Goal: Task Accomplishment & Management: Manage account settings

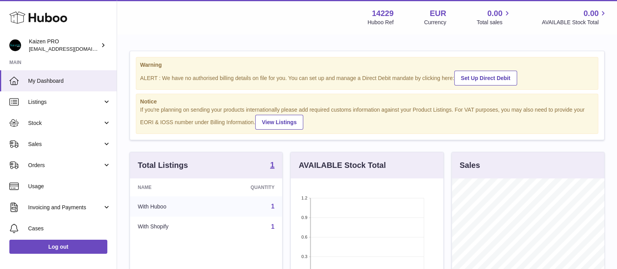
scroll to position [122, 152]
click at [63, 145] on span "Sales" at bounding box center [65, 143] width 75 height 7
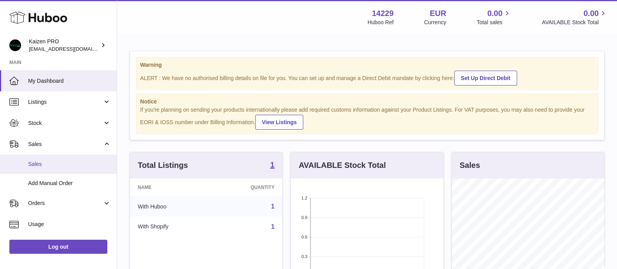
click at [62, 166] on span "Sales" at bounding box center [69, 163] width 83 height 7
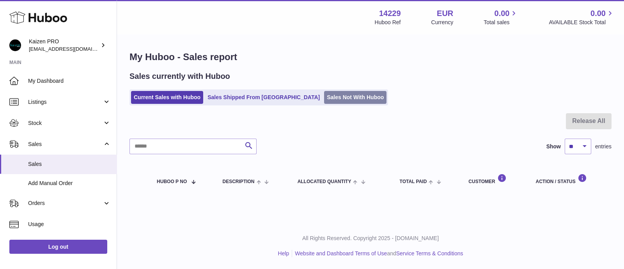
click at [336, 98] on link "Sales Not With Huboo" at bounding box center [355, 97] width 62 height 13
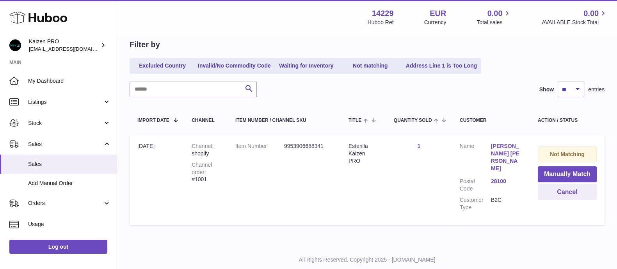
scroll to position [74, 0]
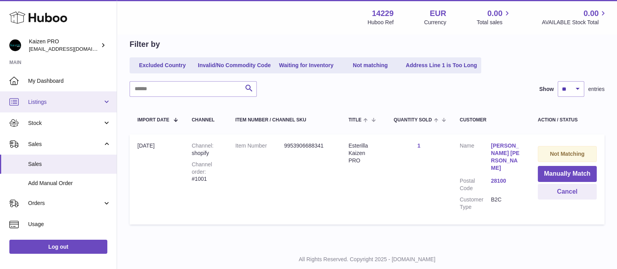
click at [87, 97] on link "Listings" at bounding box center [58, 101] width 117 height 21
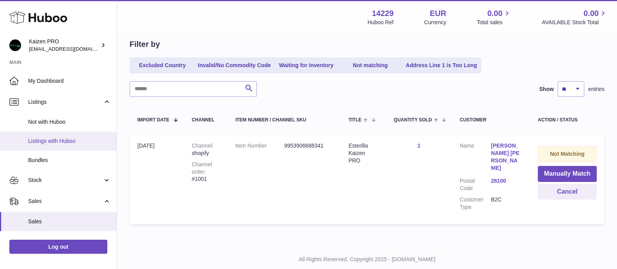
click at [72, 138] on span "Listings with Huboo" at bounding box center [69, 140] width 83 height 7
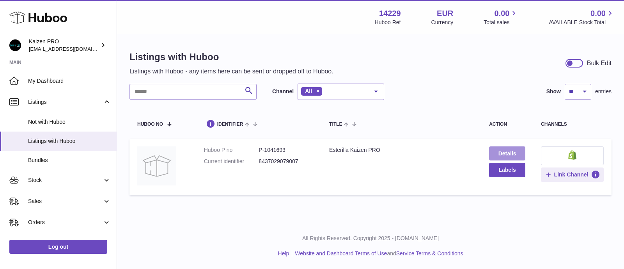
click at [506, 155] on link "Details" at bounding box center [507, 153] width 36 height 14
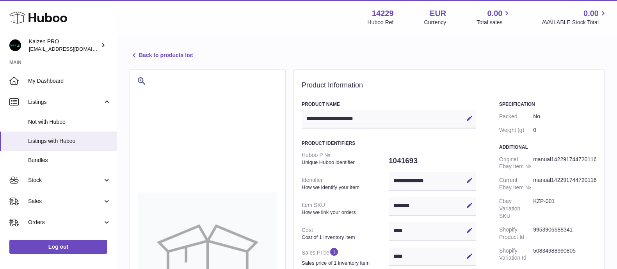
select select
select select "****"
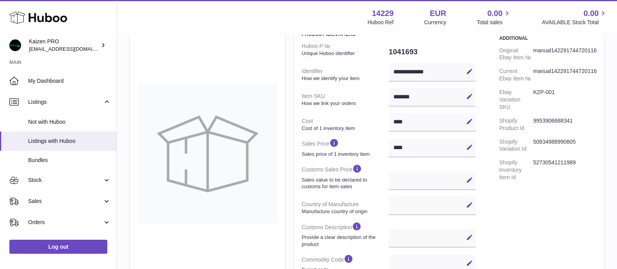
scroll to position [107, 0]
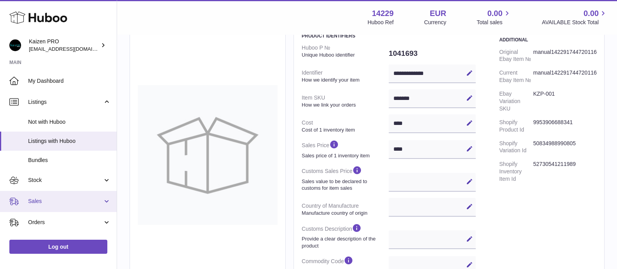
click at [41, 192] on link "Sales" at bounding box center [58, 201] width 117 height 21
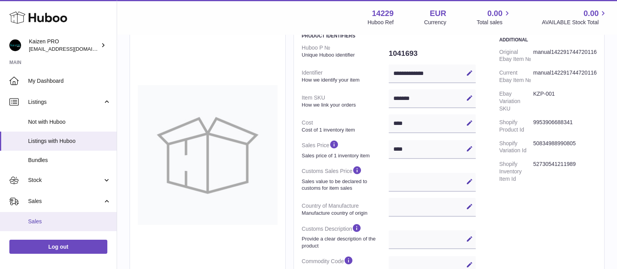
click at [55, 215] on link "Sales" at bounding box center [58, 221] width 117 height 19
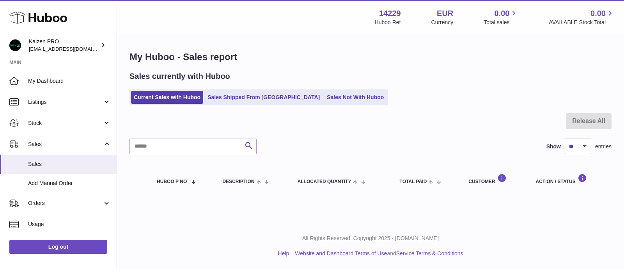
click at [323, 104] on ul "Current Sales with Huboo Sales Shipped From [GEOGRAPHIC_DATA] Sales Not With Hu…" at bounding box center [258, 97] width 259 height 16
click at [324, 102] on link "Sales Not With Huboo" at bounding box center [355, 97] width 62 height 13
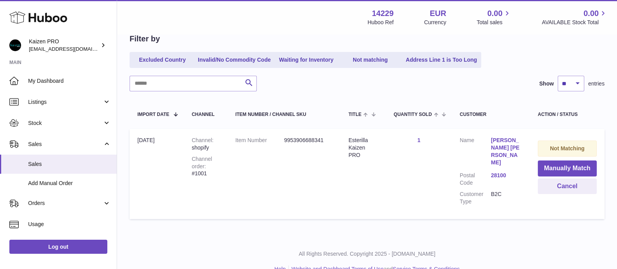
scroll to position [80, 0]
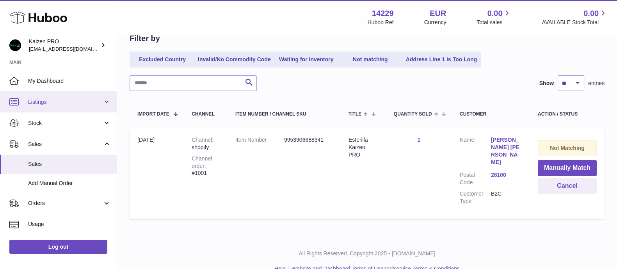
click at [71, 108] on link "Listings" at bounding box center [58, 101] width 117 height 21
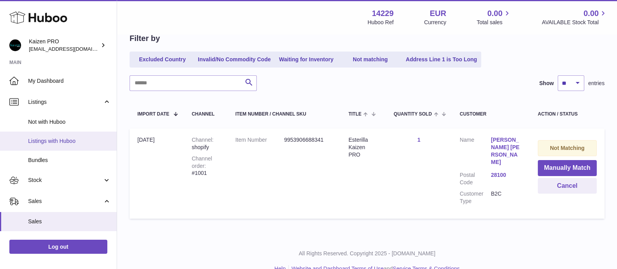
click at [67, 136] on link "Listings with Huboo" at bounding box center [58, 140] width 117 height 19
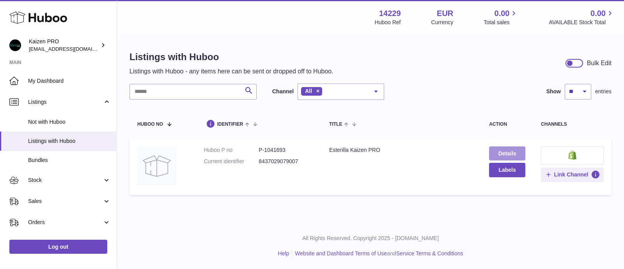
click at [496, 159] on link "Details" at bounding box center [507, 153] width 36 height 14
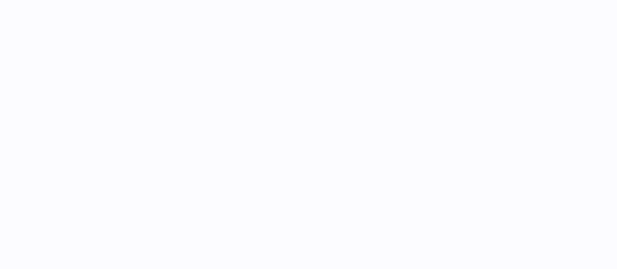
select select
select select "****"
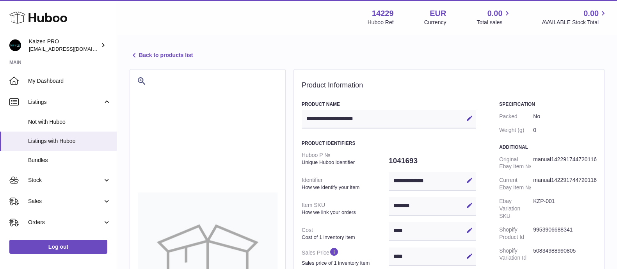
click at [546, 209] on dd "KZP-001" at bounding box center [564, 208] width 63 height 28
drag, startPoint x: 558, startPoint y: 214, endPoint x: 529, endPoint y: 218, distance: 29.2
click at [529, 218] on dl "Original Ebay Item № manual142291744720116 Current Ebay Item № manual1422917447…" at bounding box center [547, 223] width 97 height 140
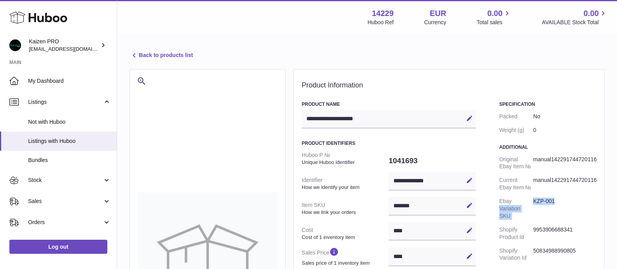
click at [529, 218] on dt "Ebay Variation SKU" at bounding box center [516, 208] width 34 height 28
drag, startPoint x: 555, startPoint y: 216, endPoint x: 534, endPoint y: 220, distance: 22.1
click at [534, 220] on dd "KZP-001" at bounding box center [564, 208] width 63 height 28
copy dd "KZP-001"
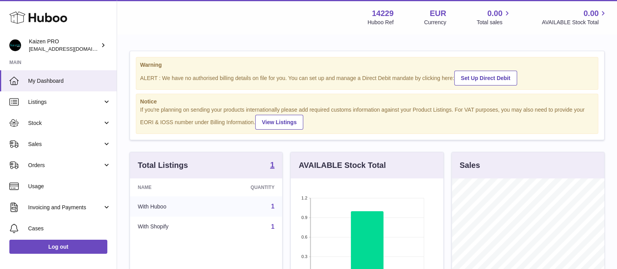
scroll to position [122, 152]
click at [93, 246] on link "Log out" at bounding box center [58, 246] width 98 height 14
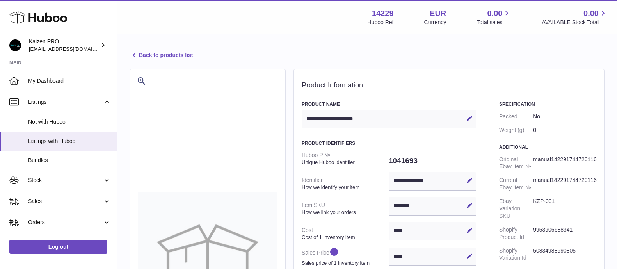
select select
select select "****"
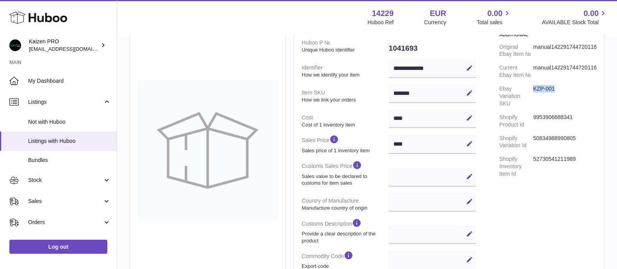
scroll to position [101, 0]
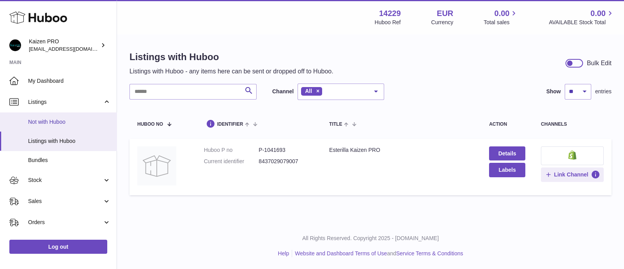
click at [66, 128] on link "Not with Huboo" at bounding box center [58, 121] width 117 height 19
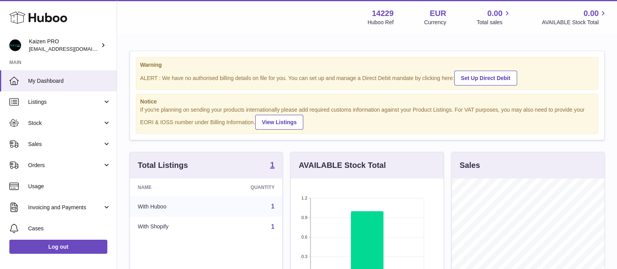
scroll to position [122, 152]
click at [273, 162] on strong "1" at bounding box center [272, 165] width 4 height 8
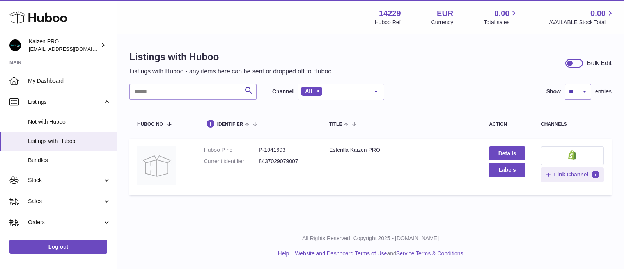
click at [560, 149] on button at bounding box center [572, 155] width 63 height 19
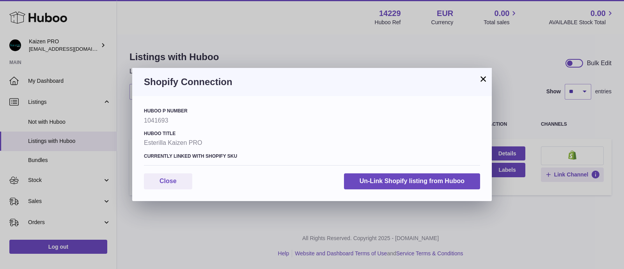
click at [482, 80] on button "×" at bounding box center [483, 78] width 9 height 9
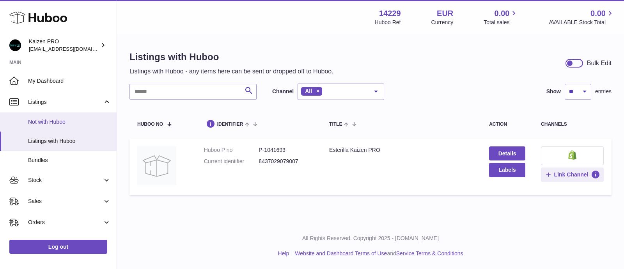
click at [80, 123] on span "Not with Huboo" at bounding box center [69, 121] width 83 height 7
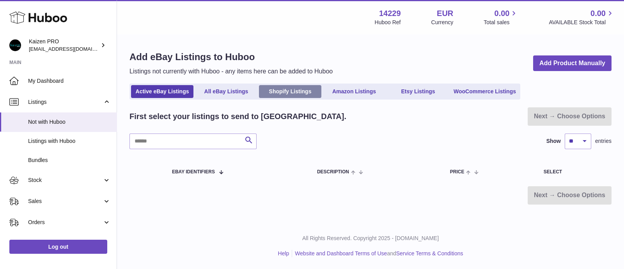
click at [295, 87] on link "Shopify Listings" at bounding box center [290, 91] width 62 height 13
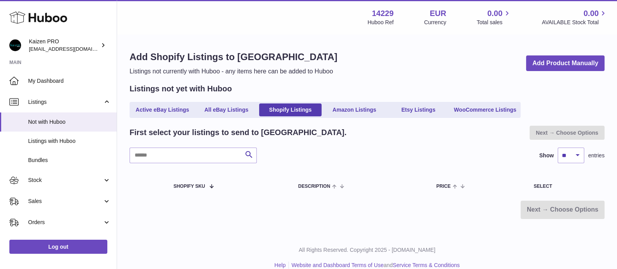
click at [398, 61] on div "Add Shopify Listings to Huboo Listings not currently with Huboo - any items her…" at bounding box center [366, 63] width 475 height 25
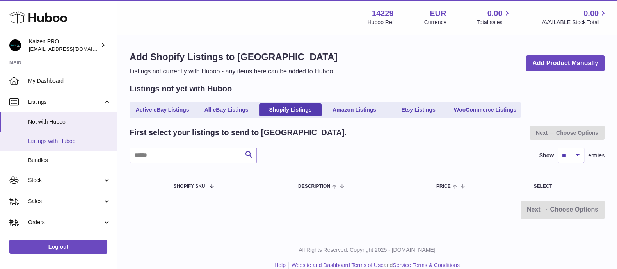
click at [84, 138] on span "Listings with Huboo" at bounding box center [69, 140] width 83 height 7
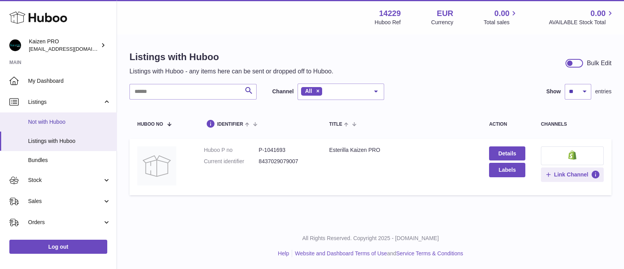
click at [89, 122] on span "Not with Huboo" at bounding box center [69, 121] width 83 height 7
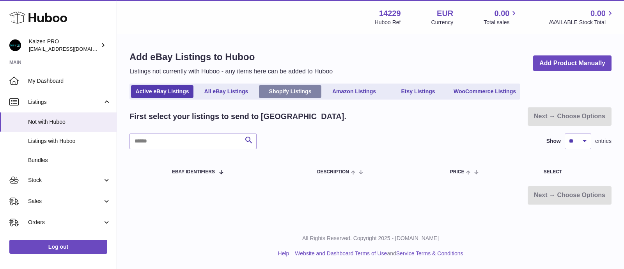
click at [308, 91] on link "Shopify Listings" at bounding box center [290, 91] width 62 height 13
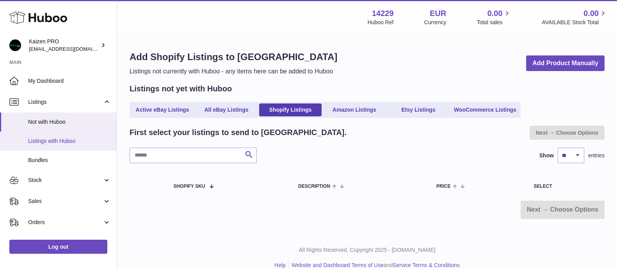
click at [76, 149] on link "Listings with Huboo" at bounding box center [58, 140] width 117 height 19
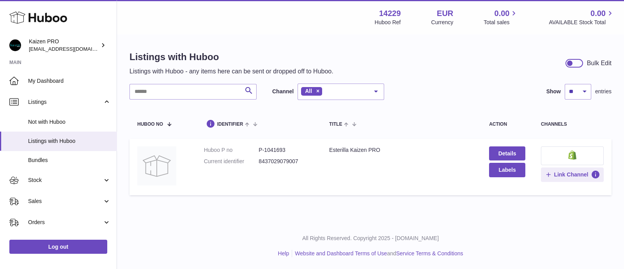
click at [569, 159] on button at bounding box center [572, 155] width 63 height 19
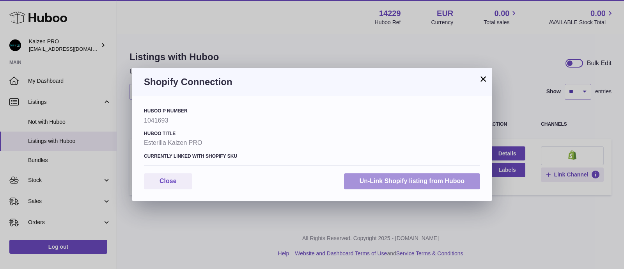
click at [396, 181] on button "Un-Link Shopify listing from Huboo" at bounding box center [412, 181] width 136 height 16
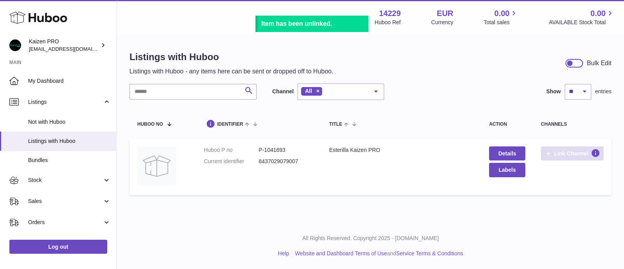
click at [560, 148] on button "Link Channel" at bounding box center [572, 153] width 63 height 14
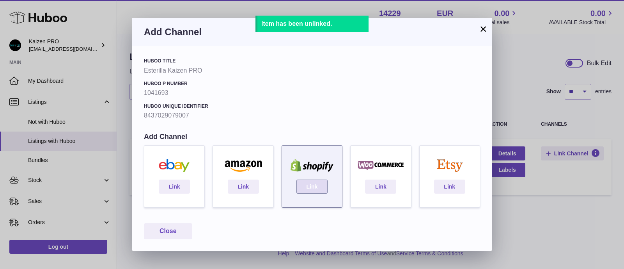
click at [314, 184] on link "Link" at bounding box center [311, 186] width 31 height 14
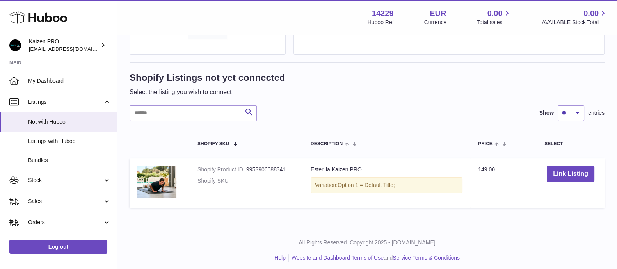
scroll to position [99, 0]
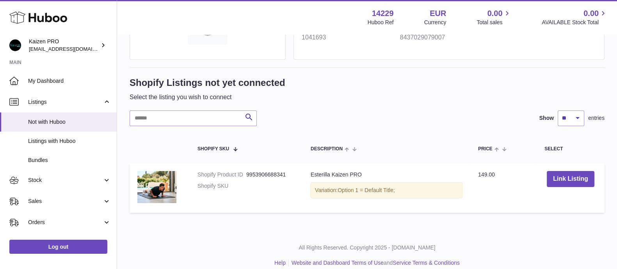
scroll to position [102, 0]
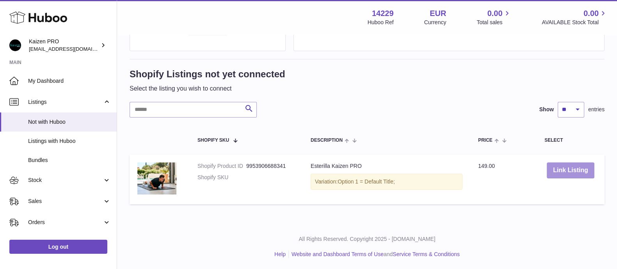
click at [560, 172] on button "Link Listing" at bounding box center [570, 170] width 48 height 16
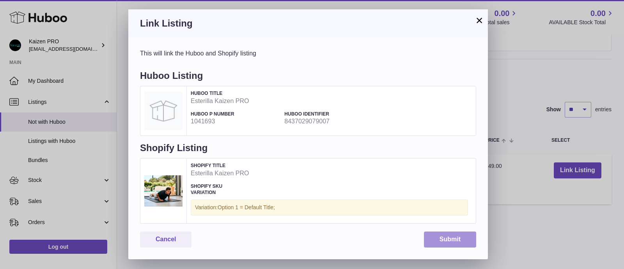
click at [452, 236] on button "Submit" at bounding box center [450, 239] width 52 height 16
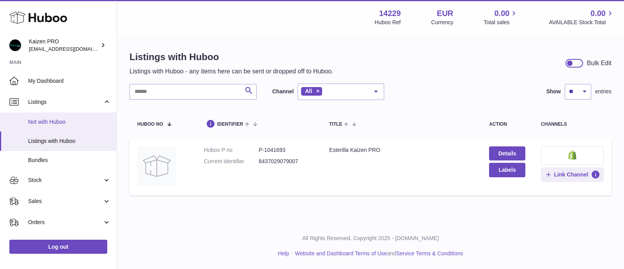
click at [93, 116] on link "Not with Huboo" at bounding box center [58, 121] width 117 height 19
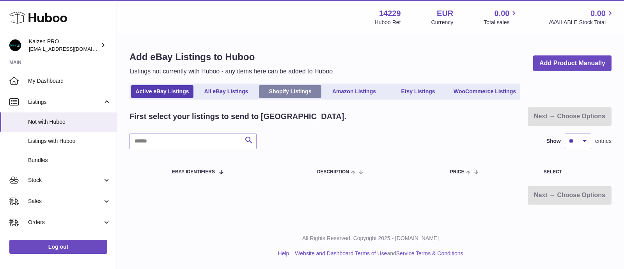
click at [302, 89] on link "Shopify Listings" at bounding box center [290, 91] width 62 height 13
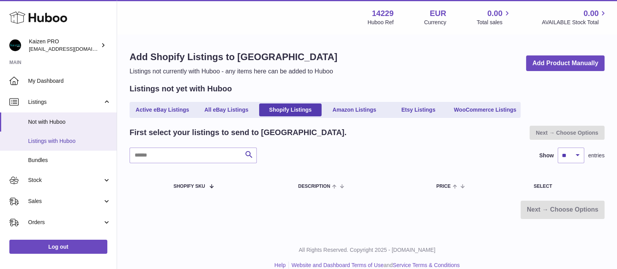
click at [80, 137] on span "Listings with Huboo" at bounding box center [69, 140] width 83 height 7
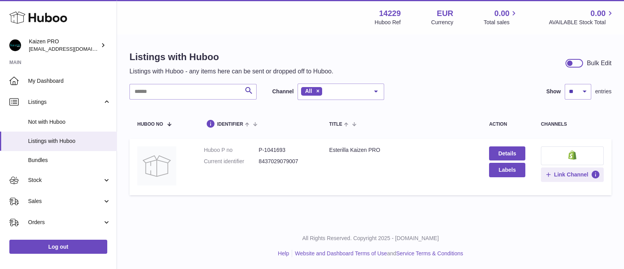
click at [574, 151] on img at bounding box center [572, 154] width 8 height 9
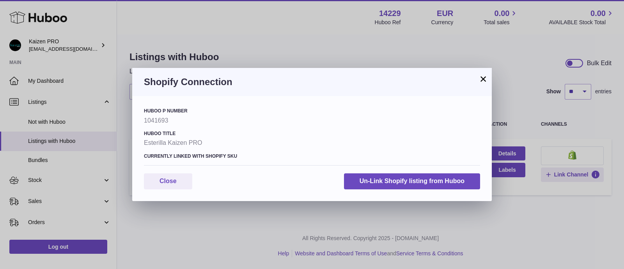
click at [484, 80] on button "×" at bounding box center [483, 78] width 9 height 9
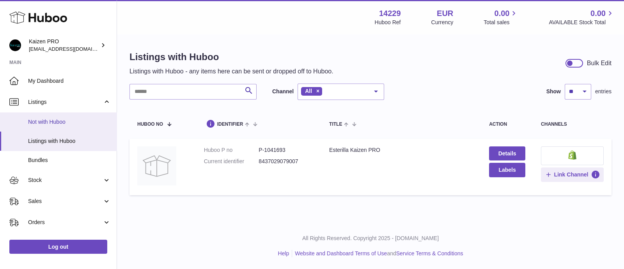
click at [60, 114] on link "Not with Huboo" at bounding box center [58, 121] width 117 height 19
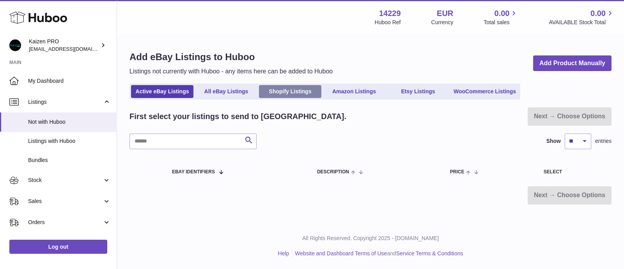
click at [267, 88] on link "Shopify Listings" at bounding box center [290, 91] width 62 height 13
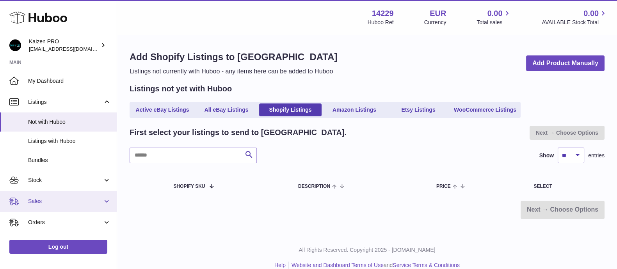
click at [58, 199] on span "Sales" at bounding box center [65, 200] width 75 height 7
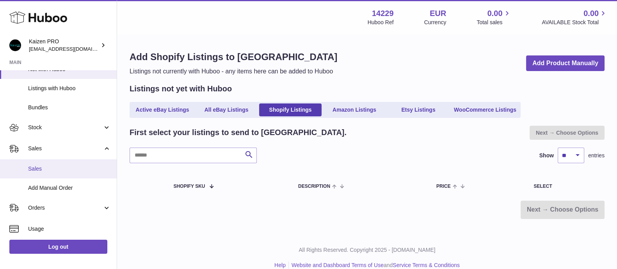
scroll to position [53, 0]
click at [76, 161] on link "Sales" at bounding box center [58, 167] width 117 height 19
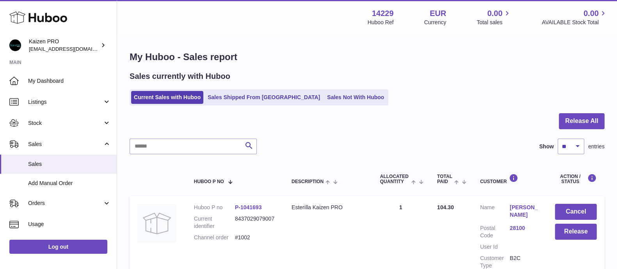
scroll to position [77, 0]
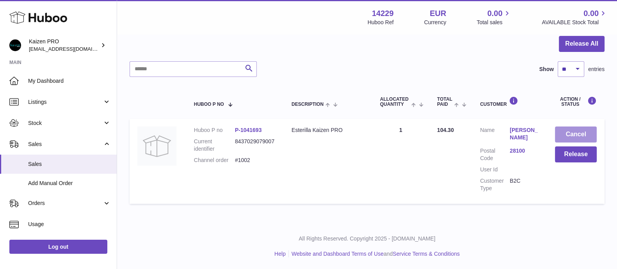
click at [571, 141] on button "Cancel" at bounding box center [576, 134] width 42 height 16
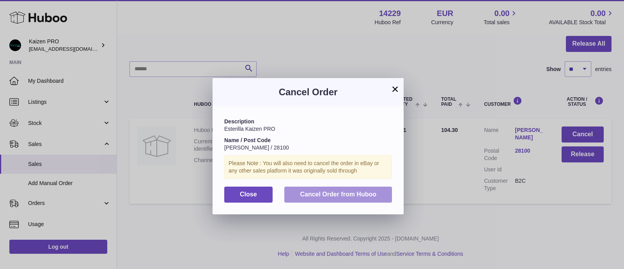
click at [381, 190] on button "Cancel Order from Huboo" at bounding box center [338, 194] width 108 height 16
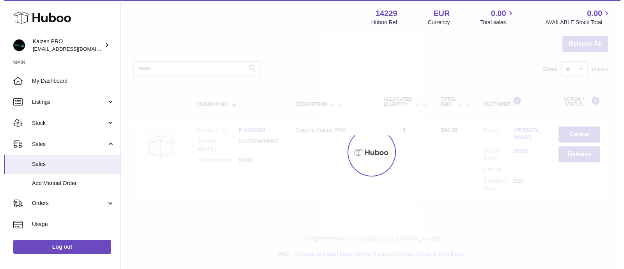
scroll to position [0, 0]
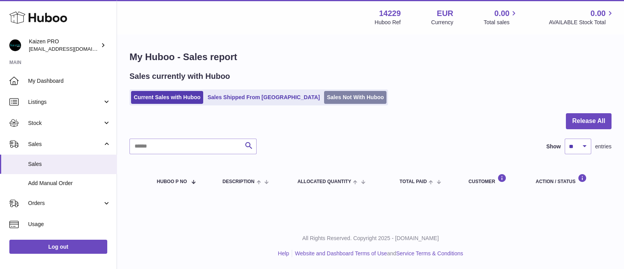
click at [332, 96] on link "Sales Not With Huboo" at bounding box center [355, 97] width 62 height 13
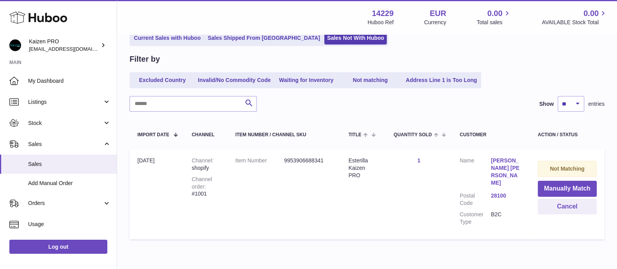
scroll to position [80, 0]
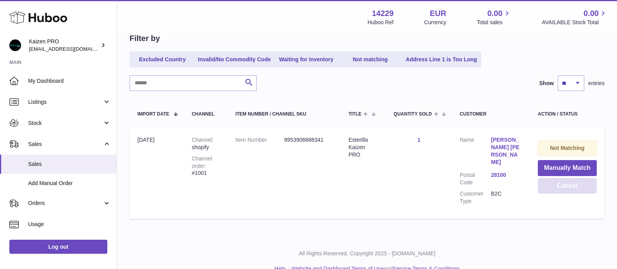
click at [549, 187] on button "Cancel" at bounding box center [567, 186] width 59 height 16
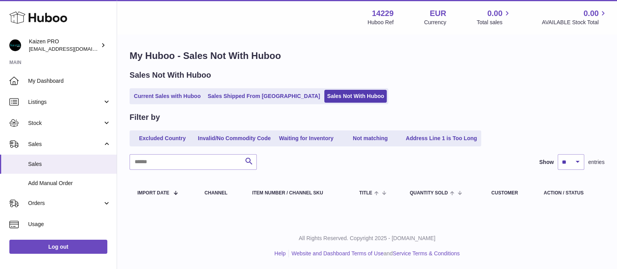
scroll to position [1, 0]
